Goal: Book appointment/travel/reservation

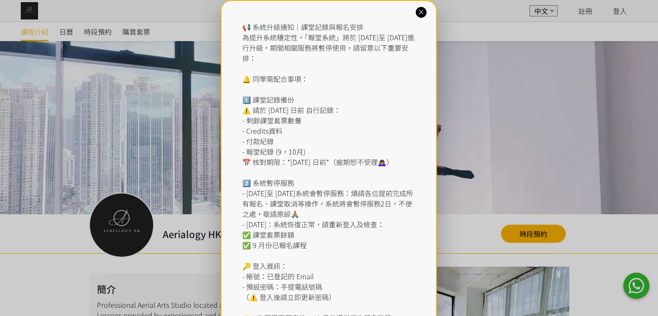
scroll to position [391, 0]
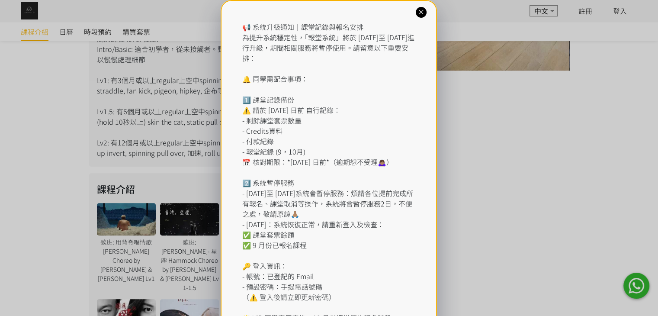
click at [415, 16] on div "📢 系統升級通知｜課堂記錄與報名安排 為提升系統穩定性，「報堂系統」將於 [DATE]至 [DATE]進行升級，期間相關服務將暫停使用。請留意以下重要安排： …" at bounding box center [329, 193] width 216 height 386
click at [417, 13] on icon at bounding box center [421, 12] width 8 height 8
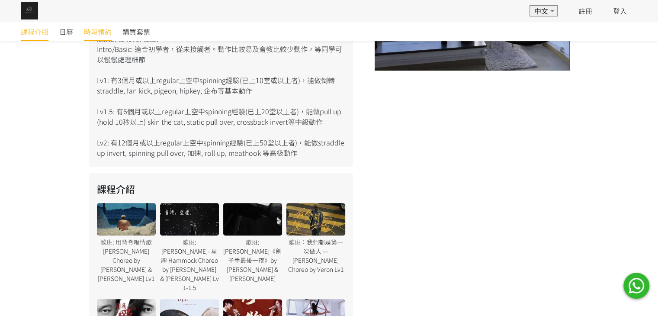
click at [92, 33] on span "時段預約" at bounding box center [98, 31] width 28 height 10
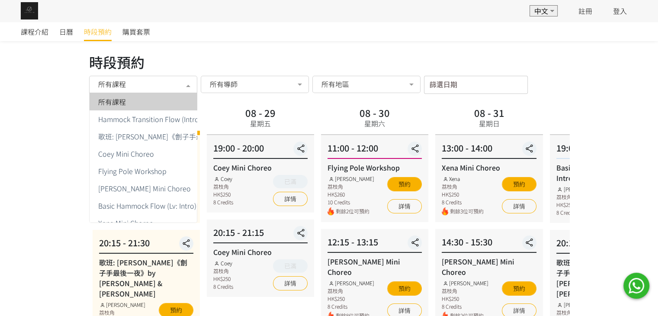
click at [149, 92] on div "所有課程" at bounding box center [143, 84] width 108 height 17
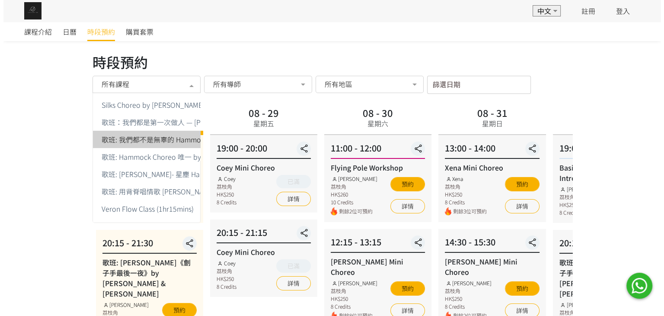
scroll to position [171, 0]
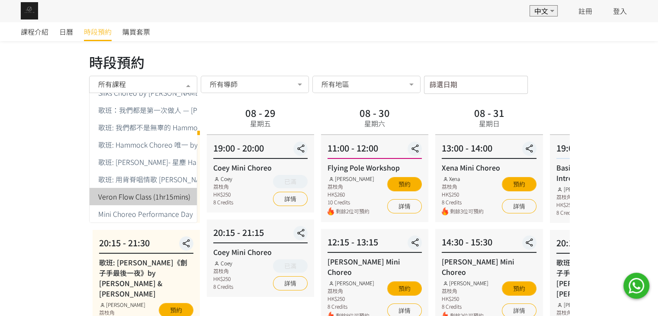
click at [154, 193] on span "Veron Flow Class (1hr15mins)" at bounding box center [144, 196] width 92 height 7
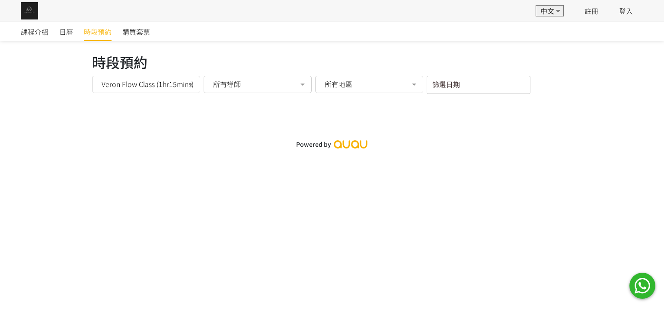
click at [442, 88] on input "篩選日期" at bounding box center [479, 85] width 104 height 18
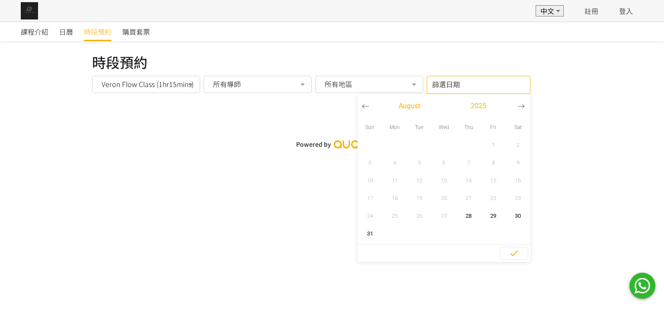
click at [442, 88] on input "篩選日期" at bounding box center [479, 85] width 104 height 18
click at [503, 90] on input "篩選日期" at bounding box center [479, 85] width 104 height 18
click at [290, 89] on div "所有導師" at bounding box center [258, 84] width 108 height 17
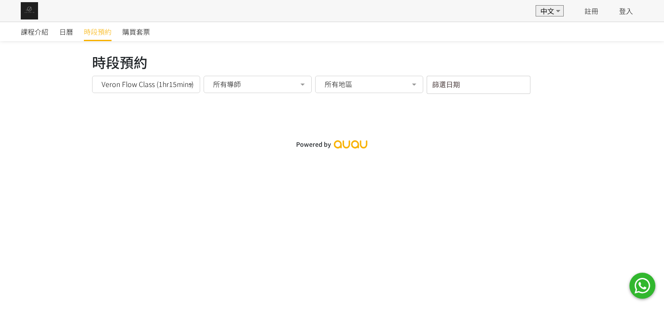
click at [446, 181] on div "課程介紹 日曆 時段預約 購買套票 時段預約 時段預約 Veron Flow Class (1hr15mins) 所有課程 Hammock Transitio…" at bounding box center [332, 158] width 664 height 316
click at [490, 81] on input "篩選日期" at bounding box center [479, 85] width 104 height 18
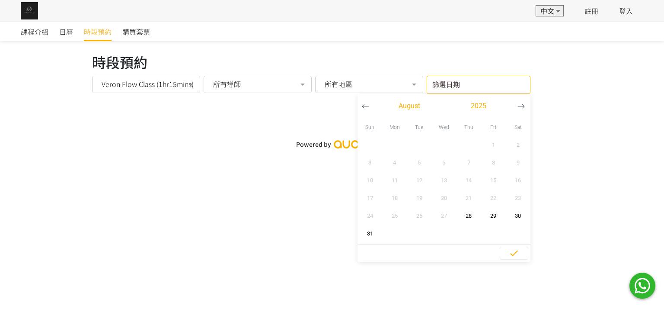
click at [520, 103] on icon "button" at bounding box center [521, 106] width 7 height 7
click at [279, 142] on div "Powered by" at bounding box center [332, 144] width 664 height 18
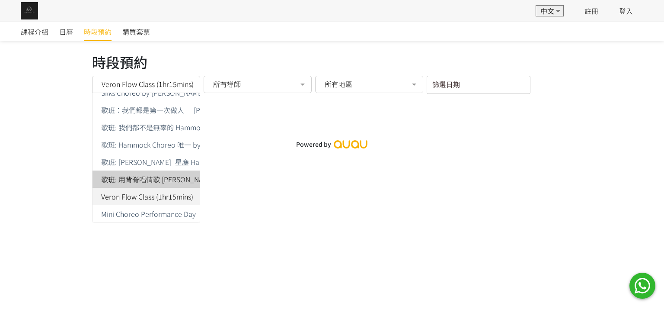
click at [170, 92] on div "Veron Flow Class (1hr15mins)" at bounding box center [146, 84] width 108 height 17
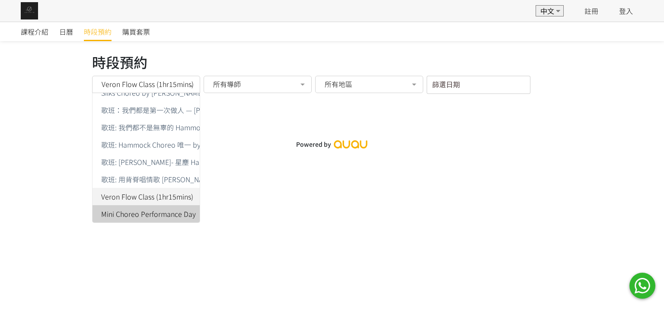
click at [168, 210] on span "Mini Choreo Performance Day" at bounding box center [148, 213] width 95 height 7
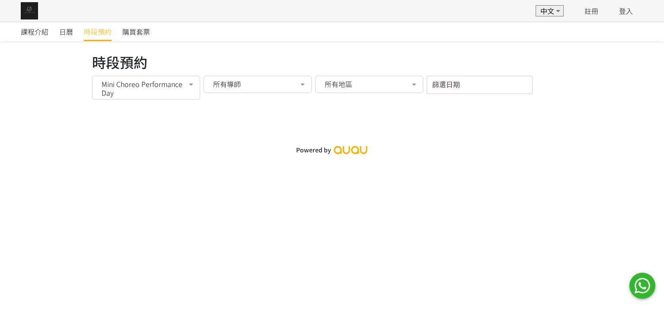
click at [396, 119] on div "課程介紹 日曆 時段預約 購買套票 時段預約 時段預約 Mini Choreo Performance Day 所有課程 Hammock Transition…" at bounding box center [332, 90] width 664 height 137
click at [260, 87] on div "所有導師" at bounding box center [258, 84] width 96 height 9
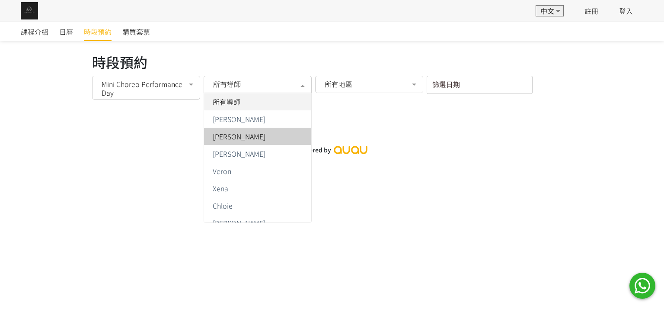
click at [260, 87] on div "所有導師" at bounding box center [258, 84] width 96 height 9
click at [237, 88] on span "所有導師" at bounding box center [227, 84] width 28 height 9
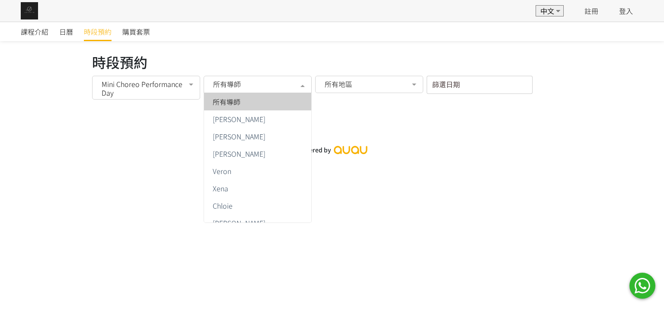
click at [222, 104] on span "所有導師" at bounding box center [227, 101] width 28 height 7
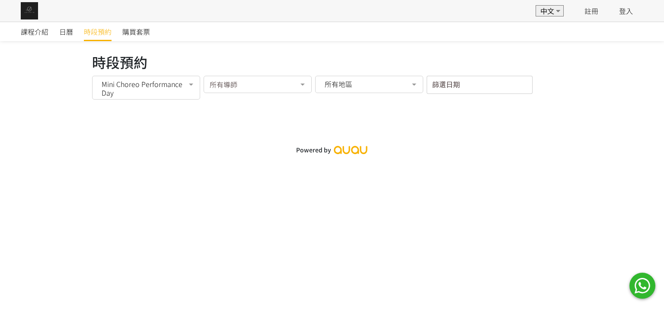
click at [183, 83] on div at bounding box center [191, 85] width 17 height 16
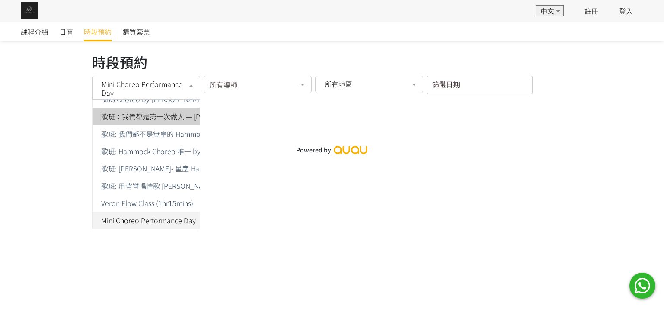
click at [143, 113] on span "歌班：我們都是第一次做人 — [PERSON_NAME] Choreo by Veron Lv1" at bounding box center [207, 116] width 212 height 7
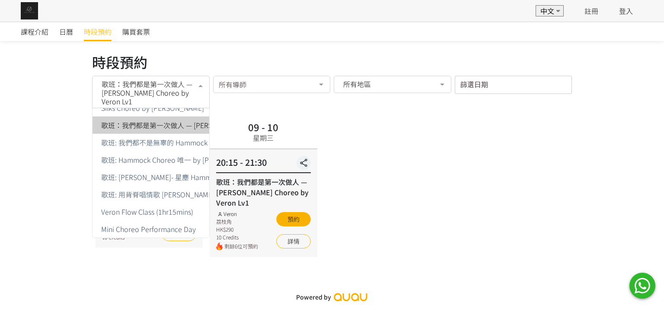
click at [163, 88] on span "歌班：我們都是第一次做人 — [PERSON_NAME] Choreo by Veron Lv1" at bounding box center [153, 93] width 102 height 26
click at [197, 87] on div at bounding box center [200, 85] width 17 height 16
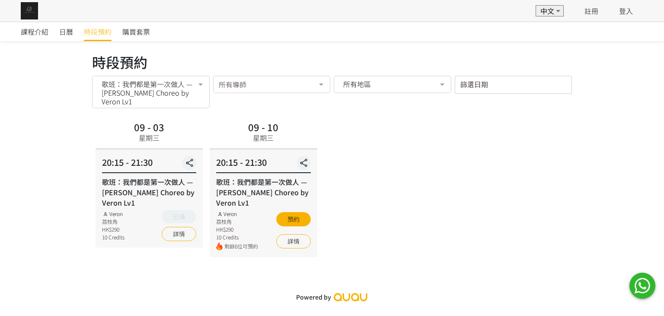
click at [202, 94] on div "歌班：我們都是第一次做人 — [PERSON_NAME] Choreo by Veron Lv1 所有課程 Hammock Transition Flow (…" at bounding box center [151, 92] width 118 height 32
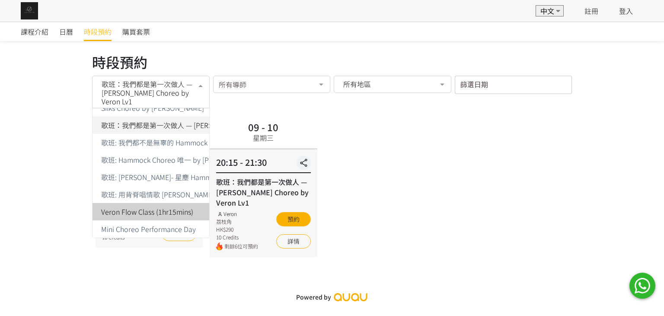
click at [185, 203] on span "Veron Flow Class (1hr15mins)" at bounding box center [248, 211] width 311 height 17
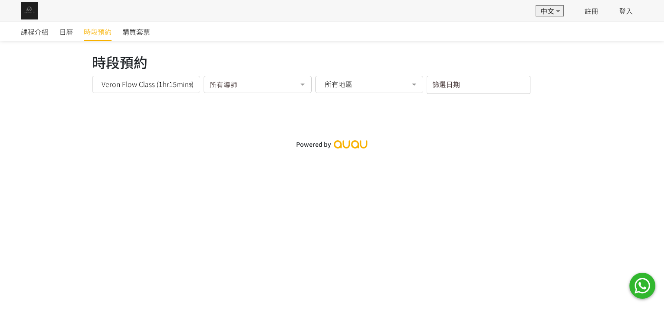
click at [194, 90] on div at bounding box center [191, 85] width 17 height 16
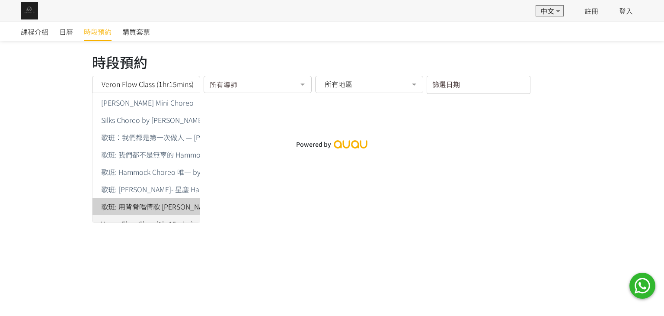
scroll to position [42, 0]
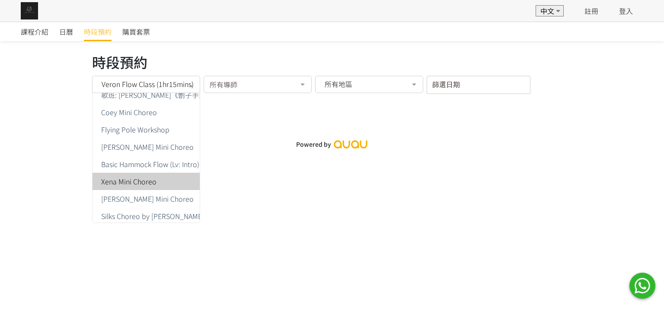
click at [181, 178] on div "Xena Mini Choreo" at bounding box center [248, 181] width 300 height 7
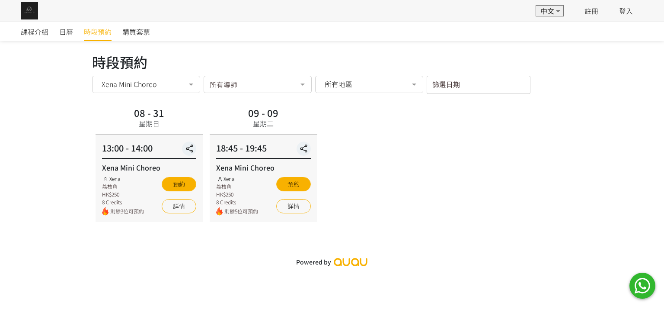
click at [167, 87] on div "Xena Mini Choreo" at bounding box center [146, 84] width 96 height 9
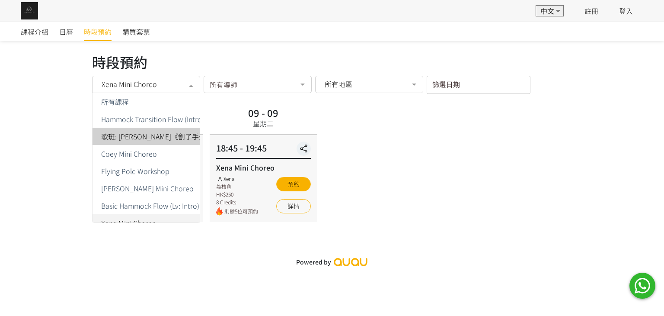
click at [147, 134] on span "歌班: [PERSON_NAME]《劊子手最後一夜》by [PERSON_NAME] & [PERSON_NAME]" at bounding box center [228, 136] width 255 height 7
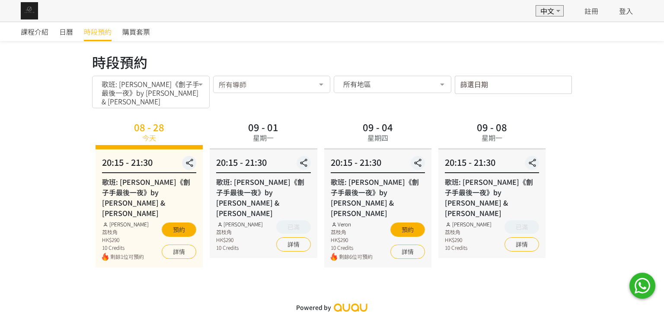
click at [167, 87] on span "歌班: [PERSON_NAME]《劊子手最後一夜》by [PERSON_NAME] & [PERSON_NAME]" at bounding box center [153, 93] width 102 height 26
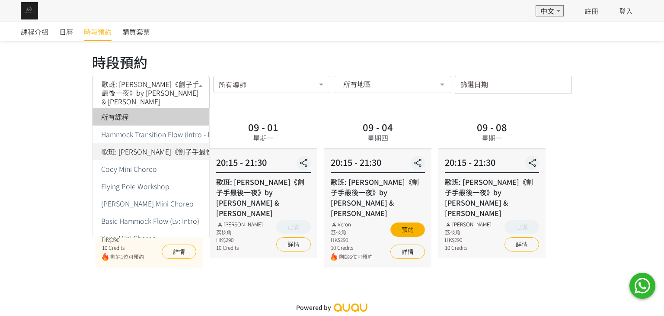
click at [137, 113] on div "所有課程" at bounding box center [248, 116] width 300 height 7
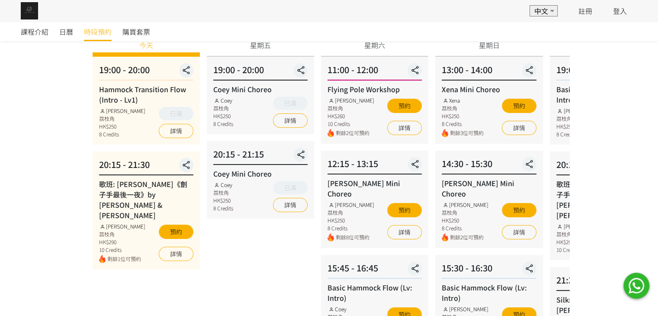
scroll to position [87, 0]
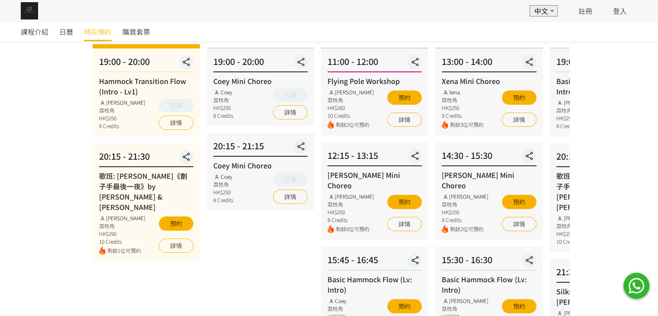
click at [435, 224] on div "14:30 - 15:30 [PERSON_NAME] Choreo [PERSON_NAME] 荔枝角 HK$250 8 Credits 剩餘2位可預約 預…" at bounding box center [488, 190] width 107 height 97
